Goal: Task Accomplishment & Management: Use online tool/utility

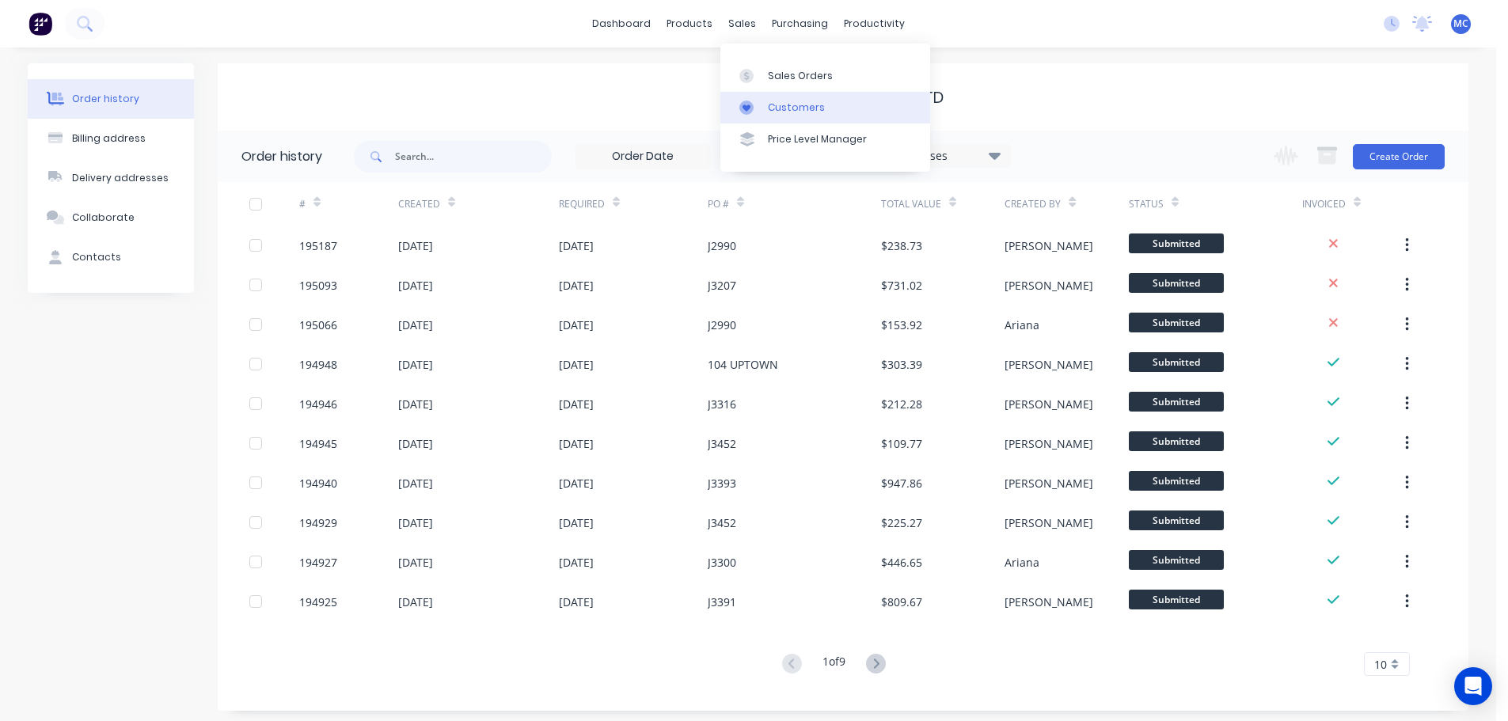
click at [778, 102] on div "Customers" at bounding box center [796, 108] width 57 height 14
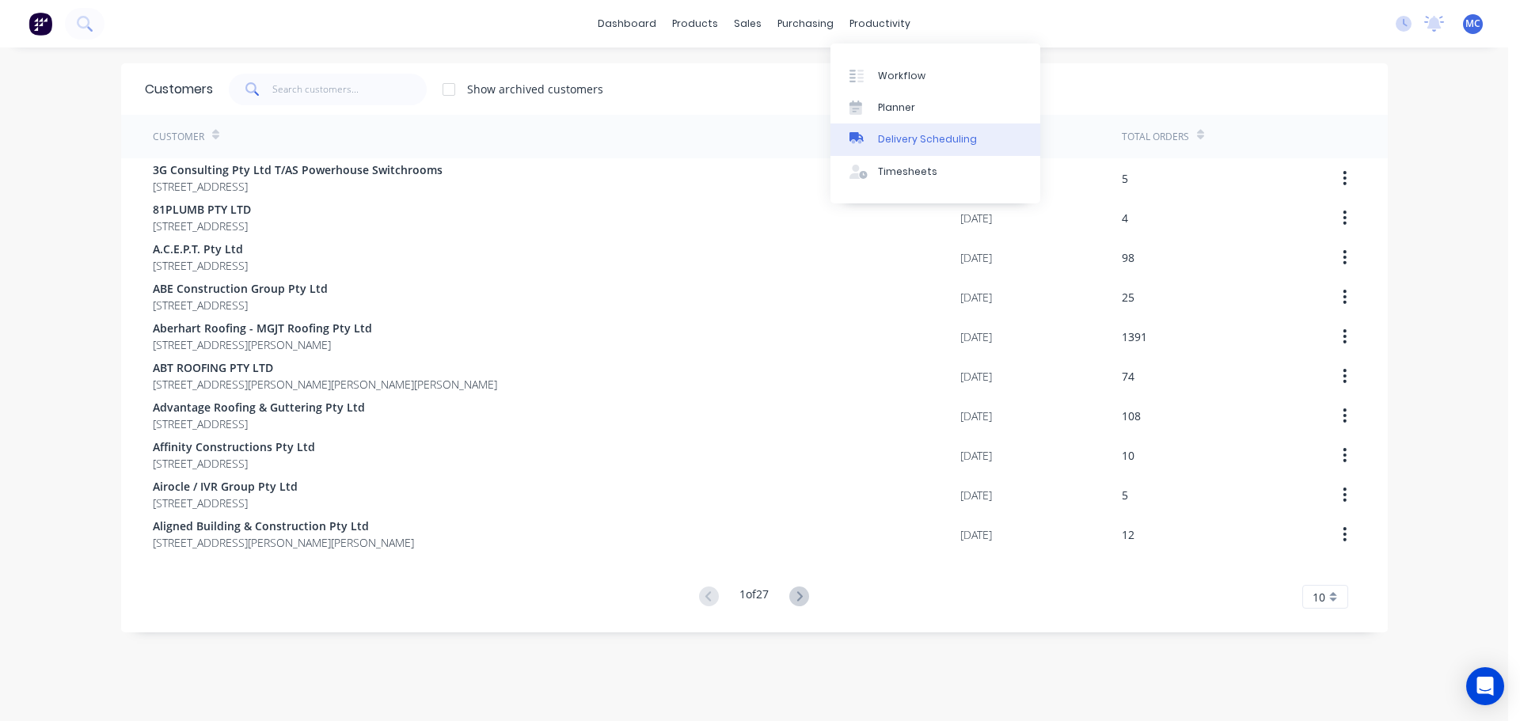
click at [918, 131] on link "Delivery Scheduling" at bounding box center [936, 140] width 210 height 32
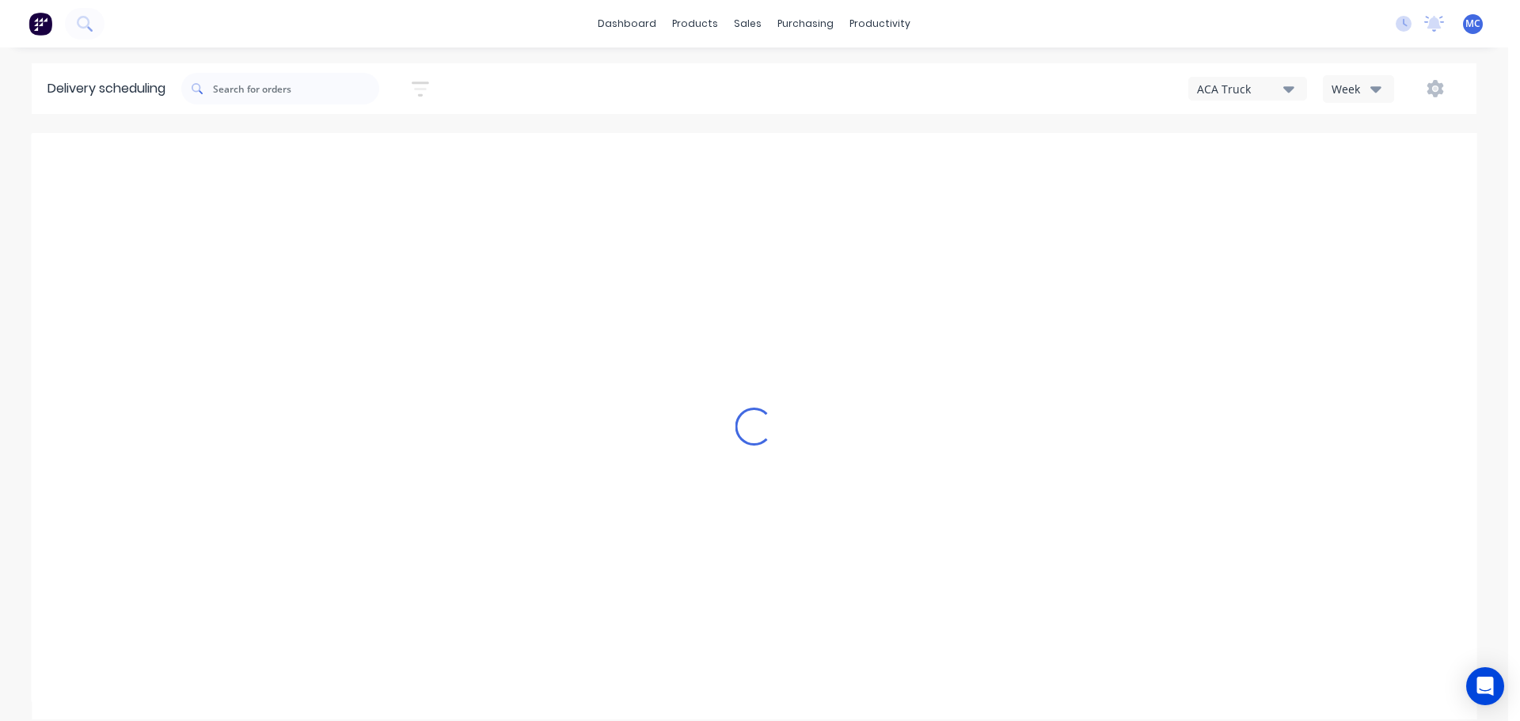
click at [429, 84] on icon "button" at bounding box center [420, 89] width 17 height 20
click at [360, 149] on input at bounding box center [347, 149] width 147 height 24
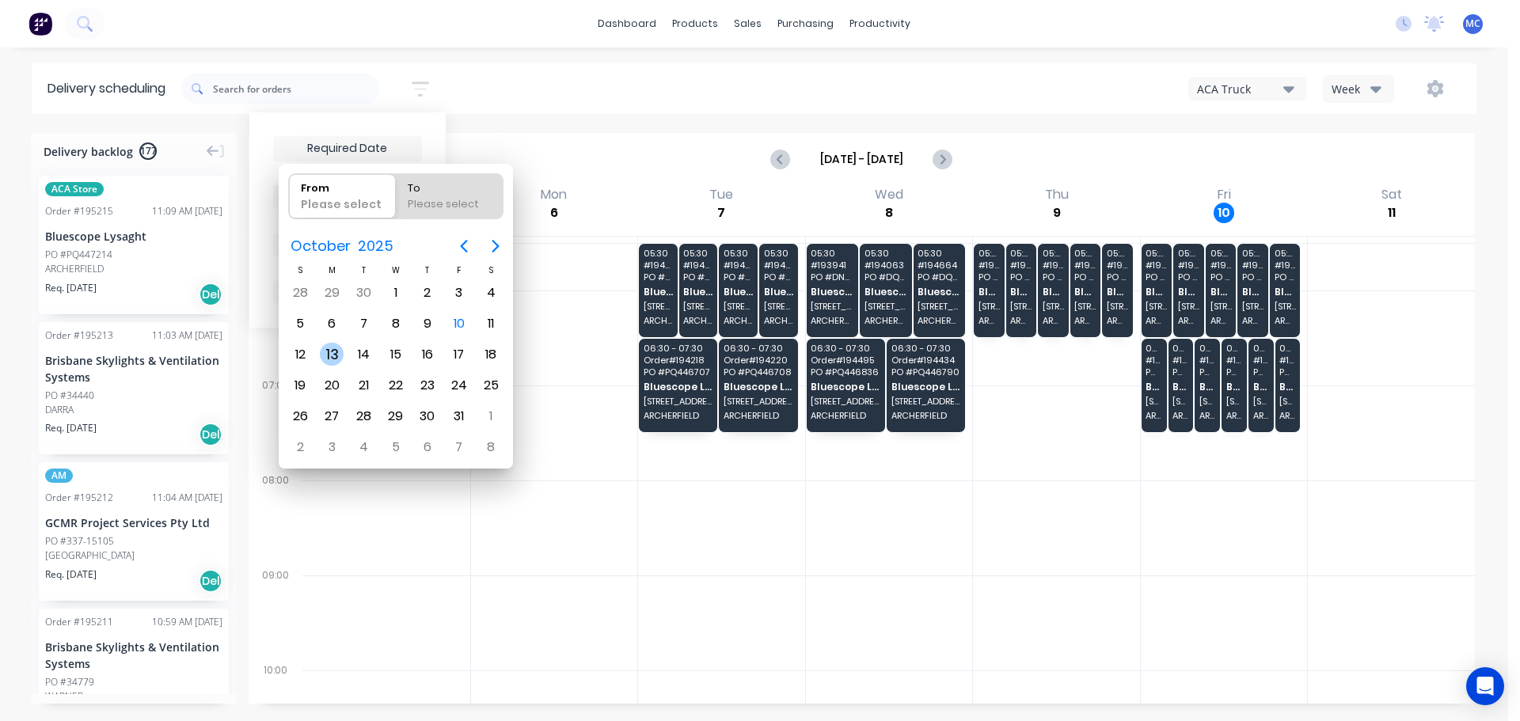
click at [334, 352] on div "13" at bounding box center [332, 355] width 24 height 24
type input "[DATE]"
radio input "false"
radio input "true"
click at [334, 352] on div "13" at bounding box center [332, 355] width 24 height 24
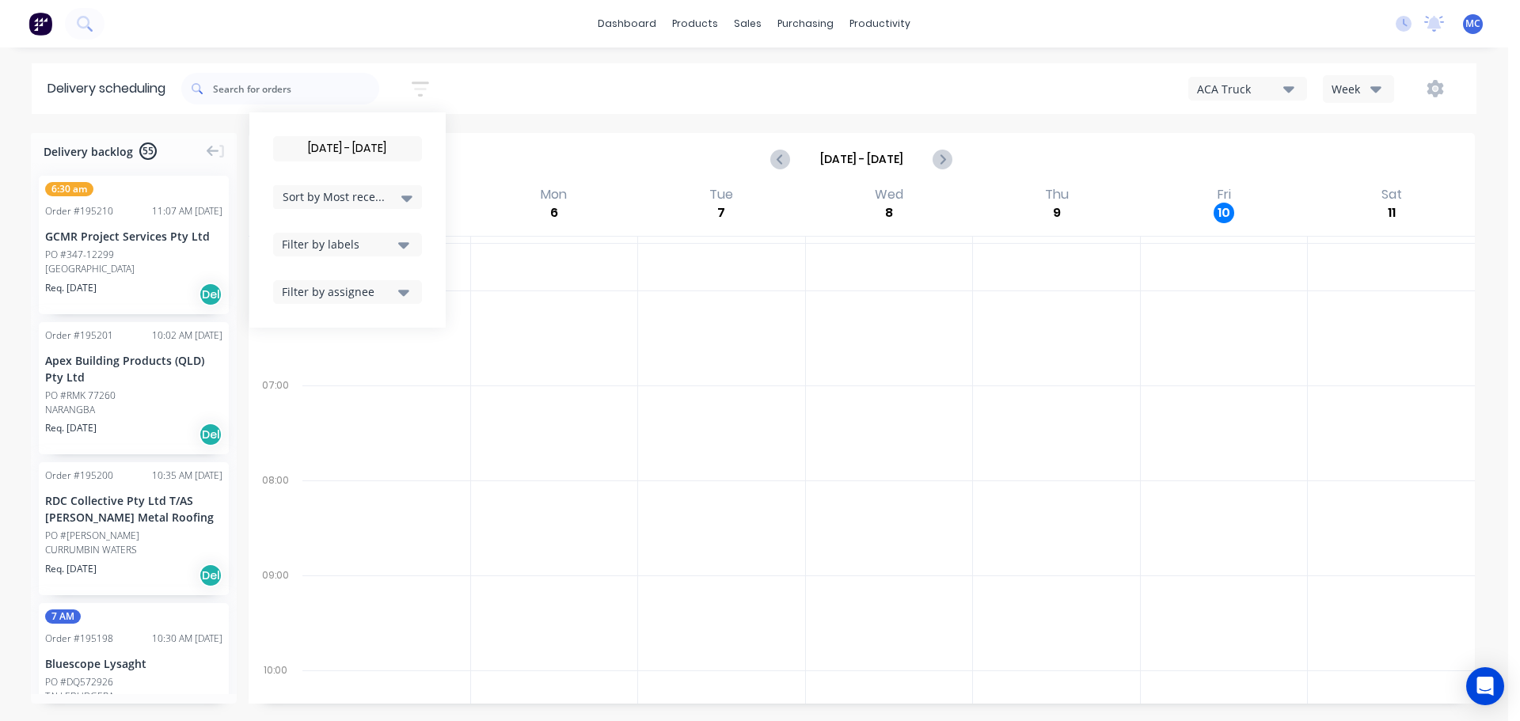
click at [341, 144] on input "[DATE] - [DATE]" at bounding box center [347, 149] width 147 height 24
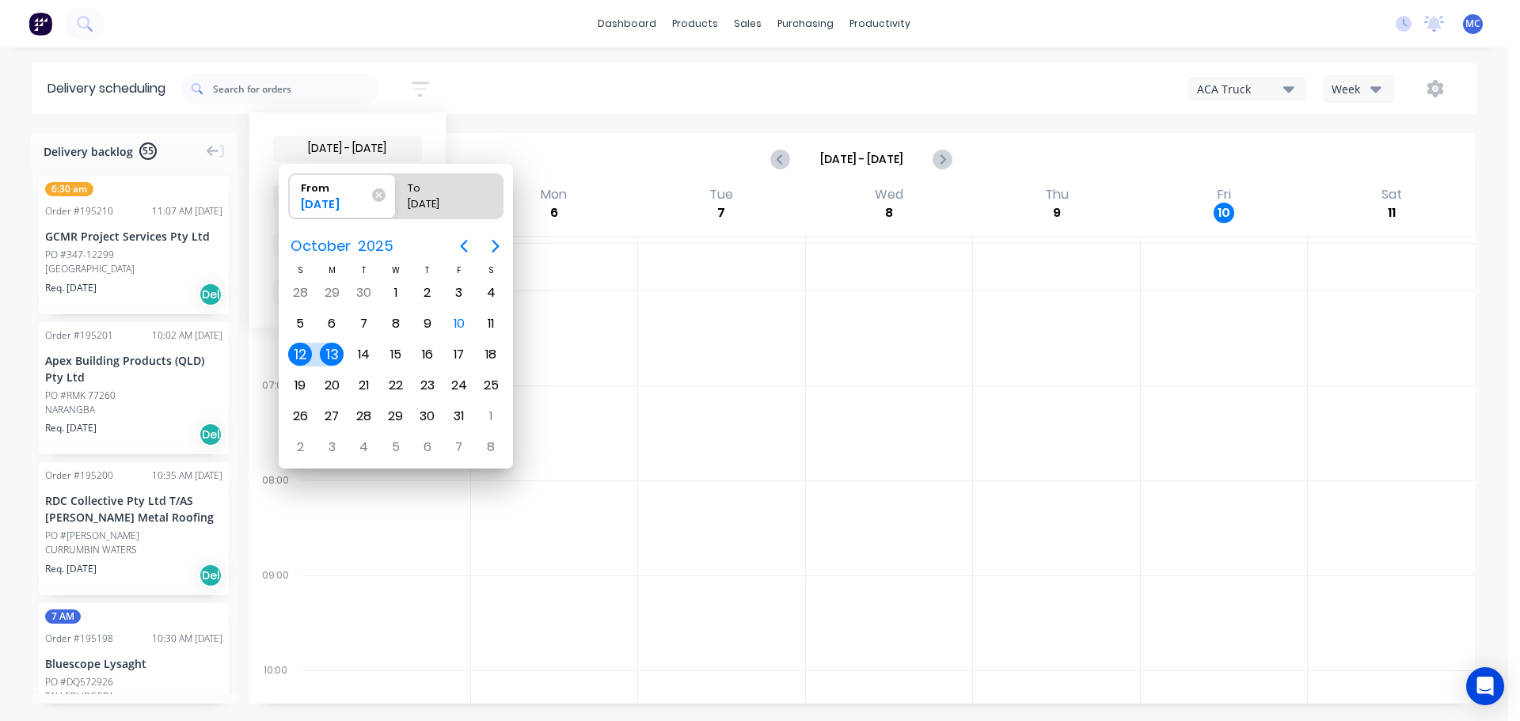
click at [330, 352] on div "13" at bounding box center [332, 355] width 24 height 24
type input "[DATE] - [DATE]"
radio input "false"
radio input "true"
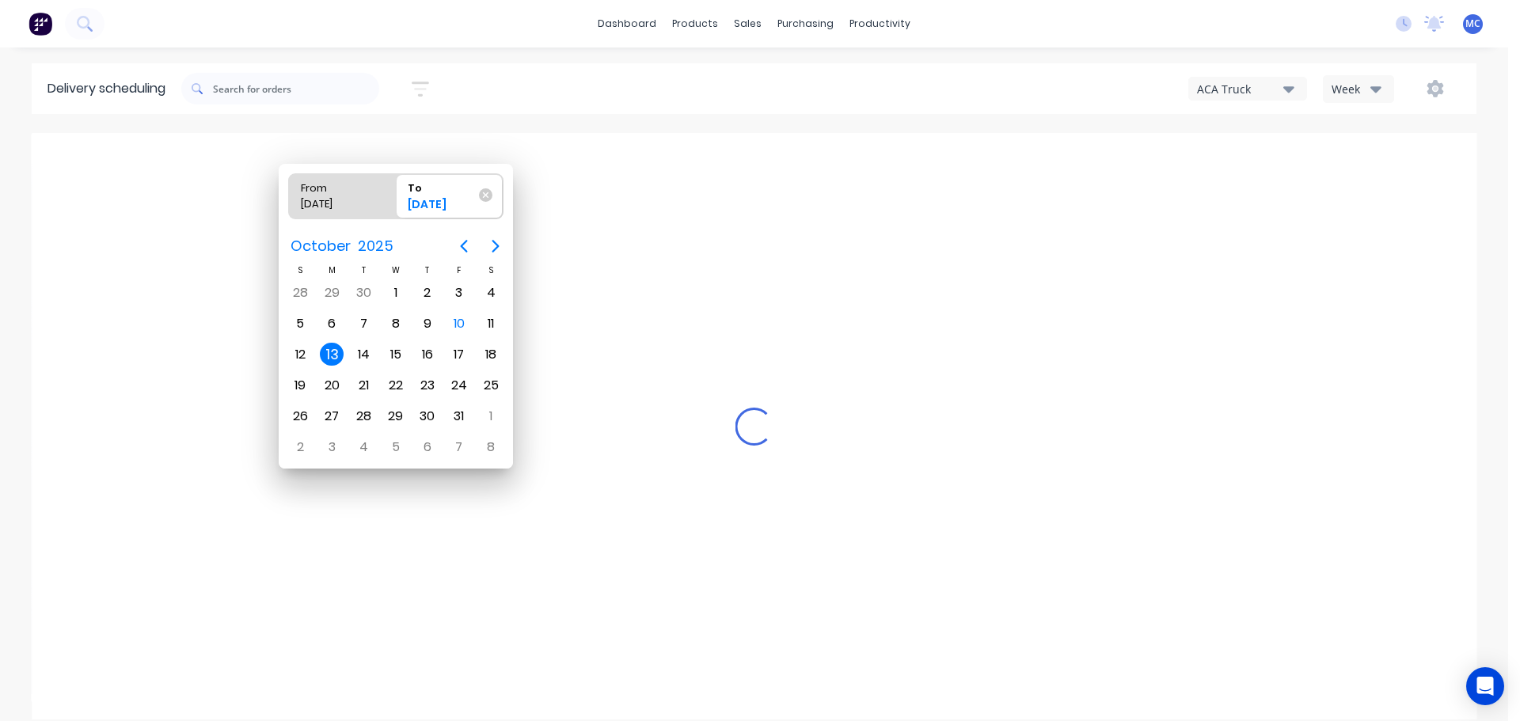
click at [330, 352] on div "13" at bounding box center [332, 355] width 24 height 24
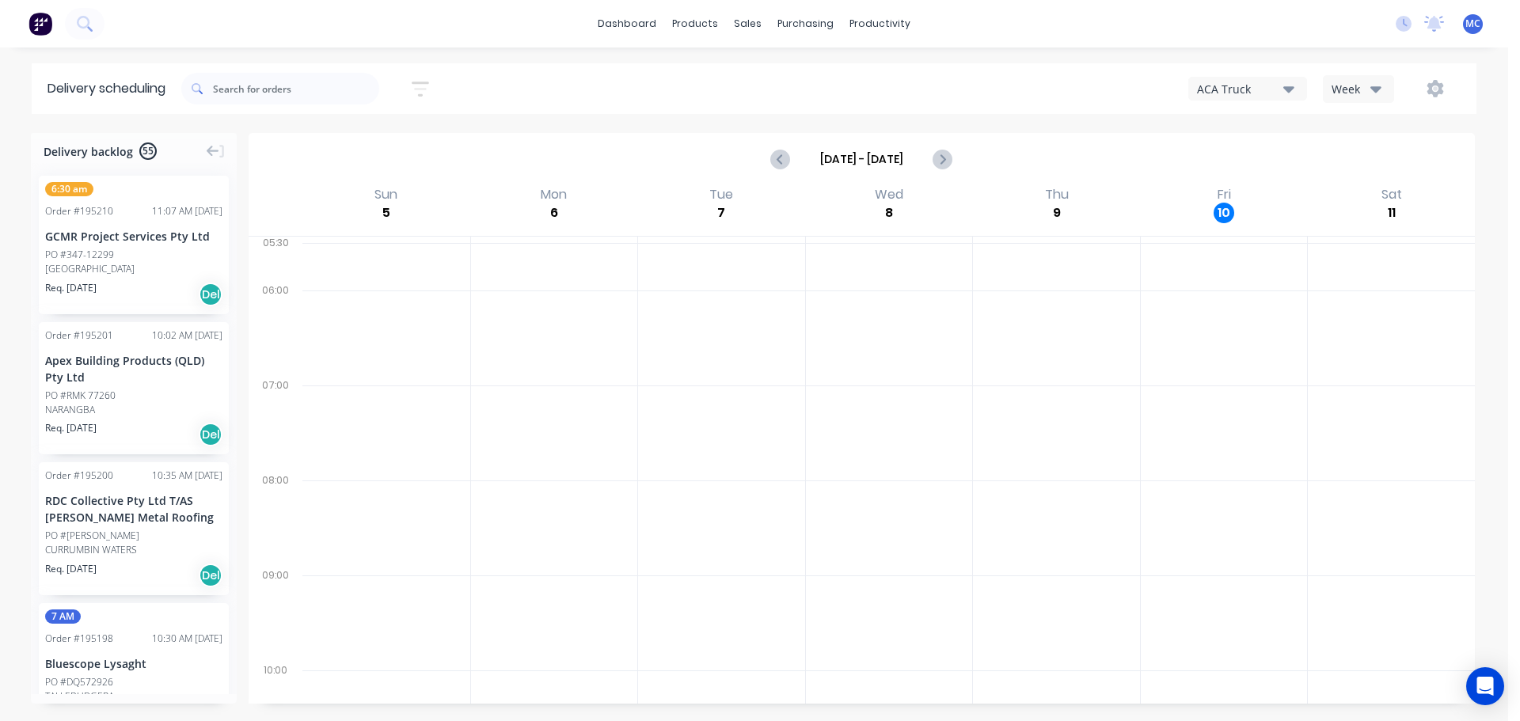
click at [429, 86] on icon "button" at bounding box center [420, 89] width 17 height 20
click at [1376, 92] on icon "button" at bounding box center [1375, 89] width 11 height 6
click at [1357, 164] on div "Vehicle" at bounding box center [1402, 162] width 157 height 32
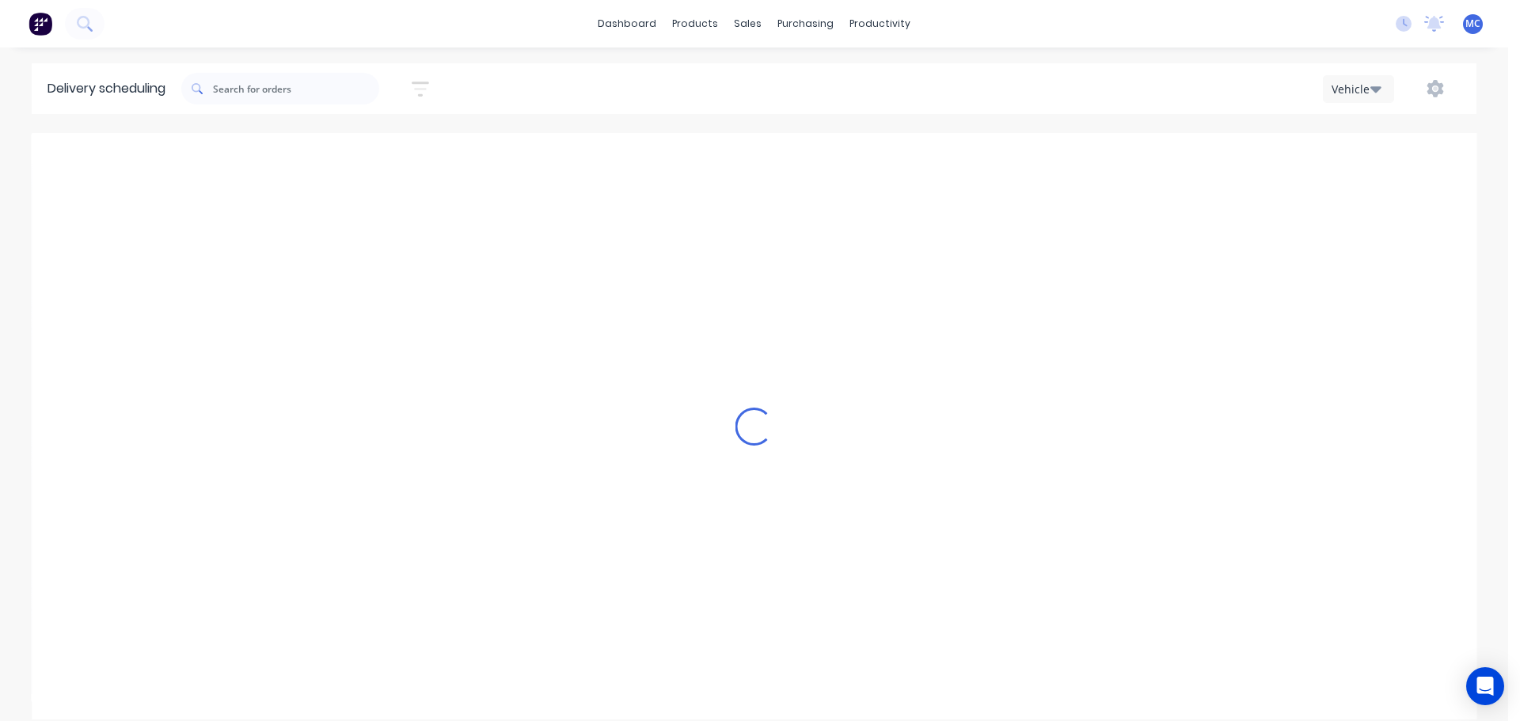
scroll to position [0, 1]
